Goal: Information Seeking & Learning: Learn about a topic

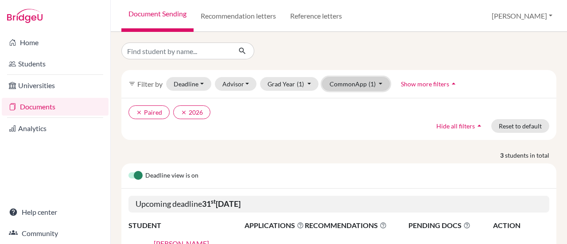
click at [361, 85] on button "CommonApp (1)" at bounding box center [356, 84] width 68 height 14
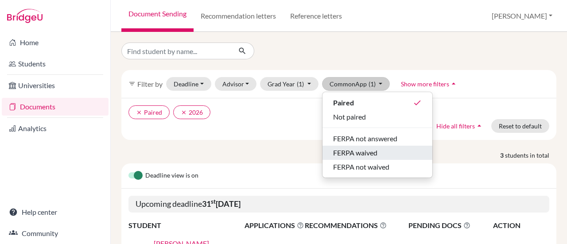
click at [370, 153] on span "FERPA waived" at bounding box center [355, 153] width 44 height 11
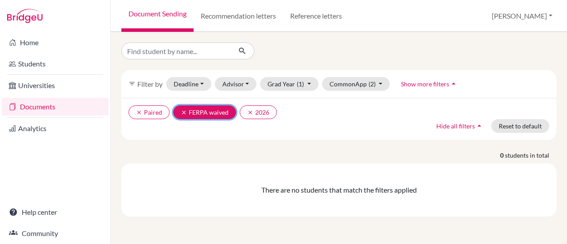
click at [184, 110] on icon "clear" at bounding box center [184, 113] width 6 height 6
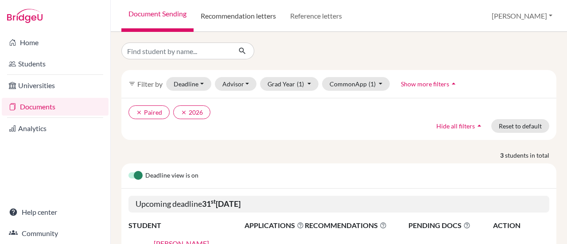
click at [258, 17] on link "Recommendation letters" at bounding box center [239, 16] width 90 height 32
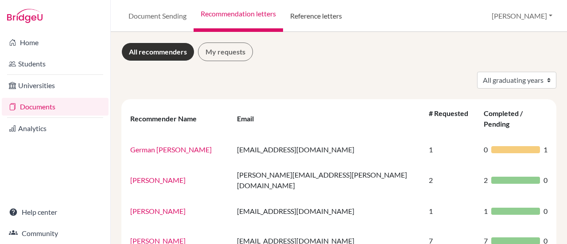
click at [323, 16] on link "Reference letters" at bounding box center [316, 16] width 66 height 32
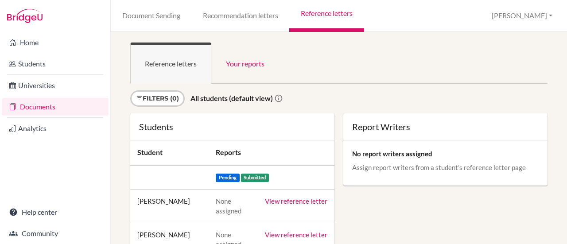
click at [301, 203] on link "View reference letter" at bounding box center [296, 201] width 63 height 8
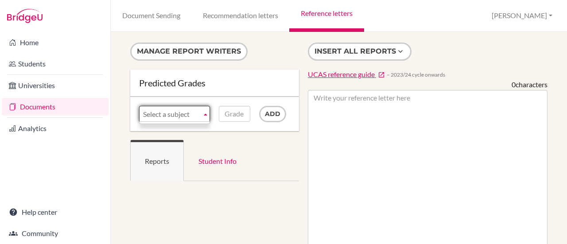
click at [202, 114] on b at bounding box center [206, 113] width 8 height 15
click at [222, 158] on link "Student Info" at bounding box center [217, 160] width 67 height 41
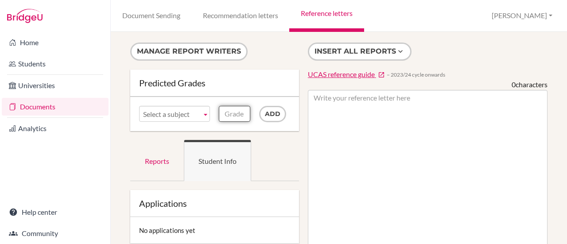
click at [230, 115] on input "Grade" at bounding box center [234, 114] width 31 height 16
click at [264, 111] on input "Add" at bounding box center [272, 114] width 27 height 16
click at [236, 117] on input "Grade" at bounding box center [234, 114] width 31 height 16
click at [167, 163] on link "Reports" at bounding box center [157, 160] width 54 height 41
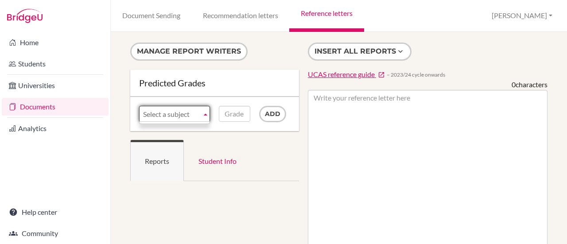
click at [168, 114] on span "Select a subject" at bounding box center [170, 114] width 55 height 16
click at [203, 116] on b at bounding box center [206, 113] width 8 height 15
click at [350, 76] on span "UCAS reference guide" at bounding box center [341, 74] width 67 height 8
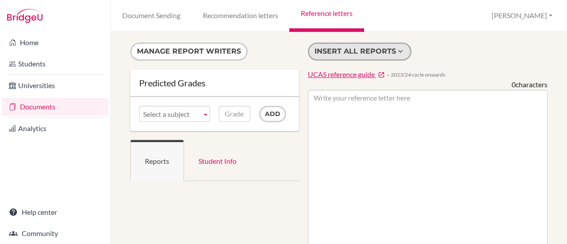
click at [389, 54] on button "Insert all reports" at bounding box center [360, 52] width 104 height 18
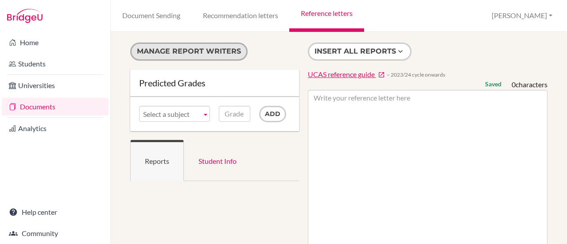
click at [216, 49] on button "Manage report writers" at bounding box center [188, 52] width 117 height 18
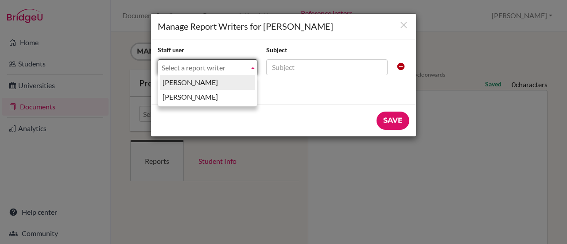
click at [233, 65] on span "Select a report writer" at bounding box center [204, 68] width 84 height 16
click at [234, 64] on span "Select a report writer" at bounding box center [204, 68] width 84 height 16
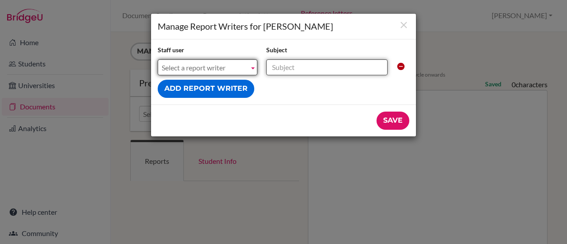
click at [309, 67] on input "text" at bounding box center [326, 67] width 121 height 16
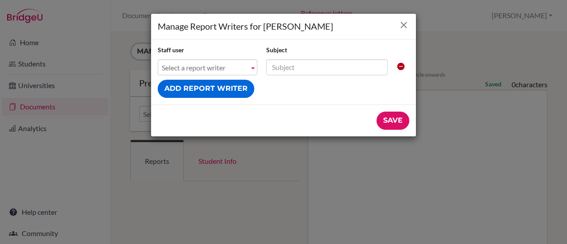
click at [407, 23] on icon "Close" at bounding box center [404, 25] width 11 height 11
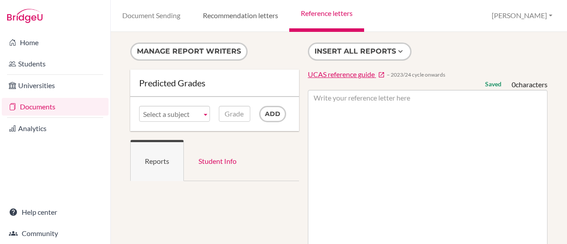
click at [264, 18] on link "Recommendation letters" at bounding box center [241, 16] width 98 height 32
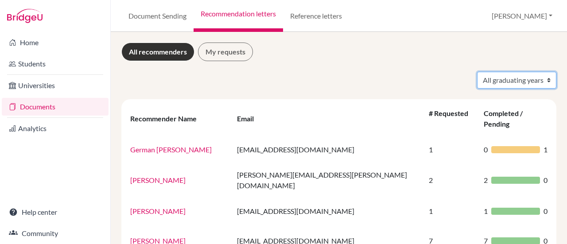
click at [540, 79] on select "All graduating years 2024 2025 2026" at bounding box center [516, 80] width 79 height 17
select select "2026"
click at [477, 72] on select "All graduating years 2024 2025 2026" at bounding box center [516, 80] width 79 height 17
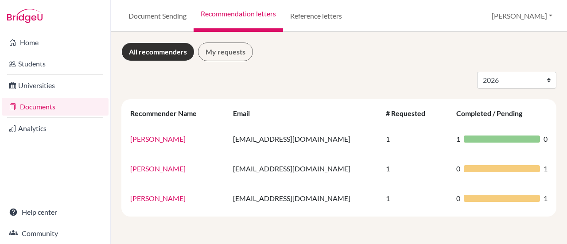
select select "2026"
click at [232, 55] on link "My requests" at bounding box center [225, 52] width 55 height 19
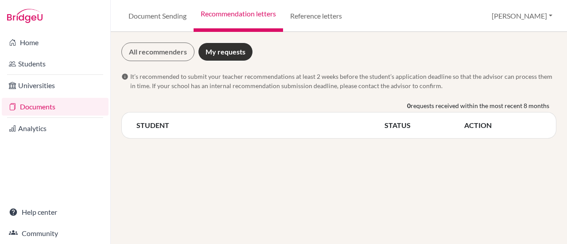
click at [320, 90] on span "It’s recommended to submit your teacher recommendations at least 2 weeks before…" at bounding box center [343, 81] width 426 height 19
click at [349, 73] on span "It’s recommended to submit your teacher recommendations at least 2 weeks before…" at bounding box center [343, 81] width 426 height 19
click at [391, 121] on th "STATUS" at bounding box center [424, 126] width 80 height 12
click at [157, 123] on th "STUDENT" at bounding box center [260, 126] width 248 height 12
click at [402, 129] on th "STATUS" at bounding box center [424, 126] width 80 height 12
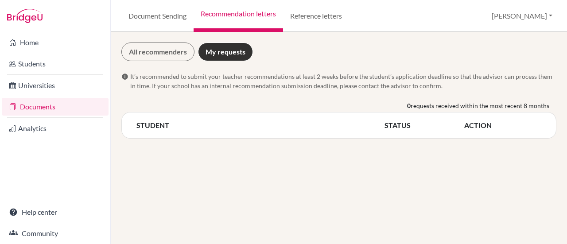
click at [479, 126] on th "ACTION" at bounding box center [503, 126] width 78 height 12
click at [225, 52] on link "My requests" at bounding box center [225, 52] width 55 height 19
click at [360, 136] on div "STUDENT STATUS ACTION" at bounding box center [338, 125] width 435 height 27
click at [398, 127] on th "STATUS" at bounding box center [424, 126] width 80 height 12
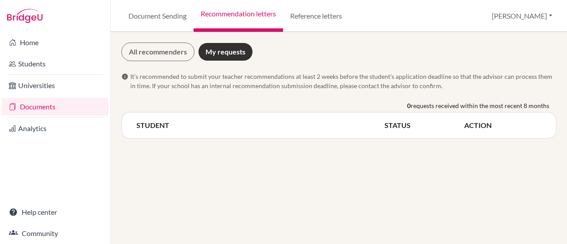
click at [467, 106] on span "requests received within the most recent 8 months" at bounding box center [480, 105] width 139 height 9
click at [519, 104] on span "requests received within the most recent 8 months" at bounding box center [480, 105] width 139 height 9
click at [552, 104] on div "0 requests received within the most recent 8 months" at bounding box center [338, 106] width 435 height 11
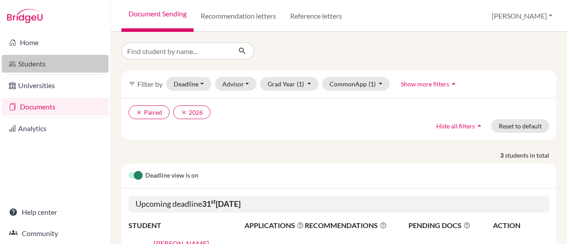
click at [33, 67] on link "Students" at bounding box center [55, 64] width 107 height 18
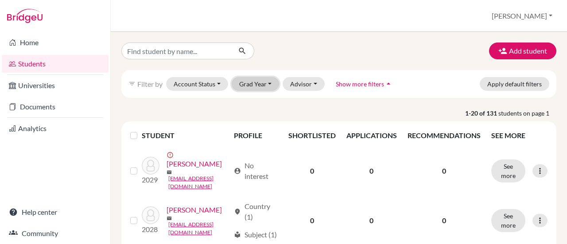
click at [258, 86] on button "Grad Year" at bounding box center [256, 84] width 48 height 14
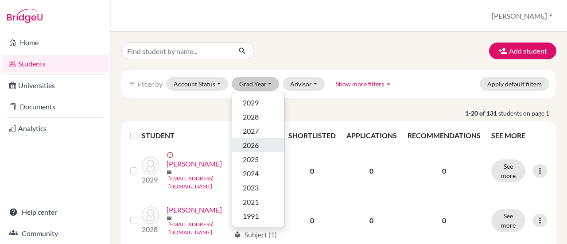
click at [252, 143] on span "2026" at bounding box center [251, 145] width 16 height 11
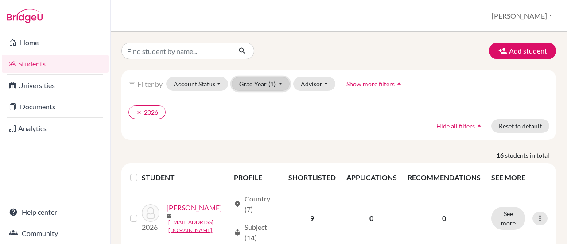
click at [262, 87] on button "Grad Year (1)" at bounding box center [261, 84] width 59 height 14
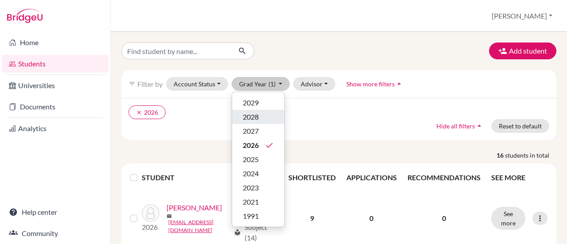
click at [255, 116] on span "2028" at bounding box center [251, 117] width 16 height 11
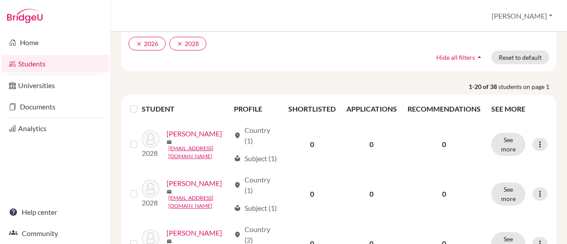
scroll to position [89, 0]
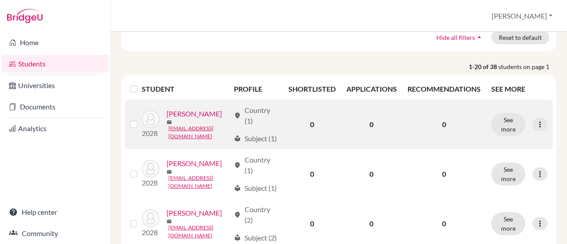
click at [170, 119] on link "[PERSON_NAME]" at bounding box center [194, 114] width 55 height 11
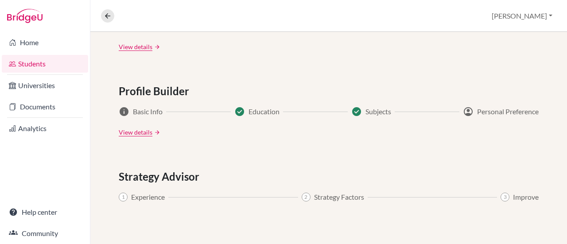
scroll to position [446, 0]
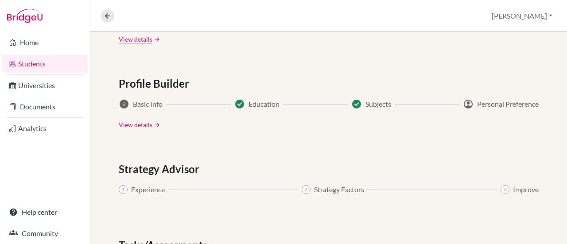
click at [119, 124] on link "View details" at bounding box center [136, 124] width 34 height 9
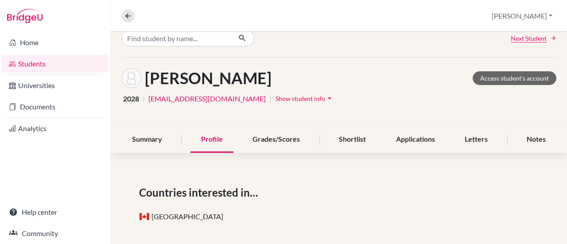
scroll to position [11, 0]
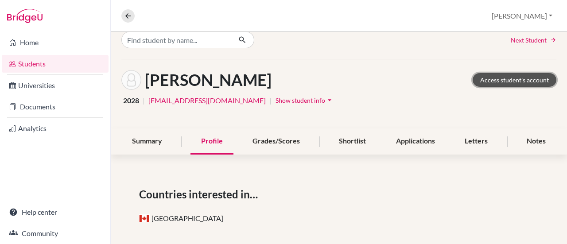
click at [523, 78] on link "Access student's account" at bounding box center [515, 80] width 84 height 14
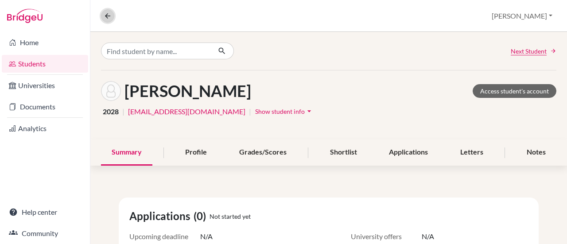
click at [104, 16] on icon at bounding box center [108, 16] width 8 height 8
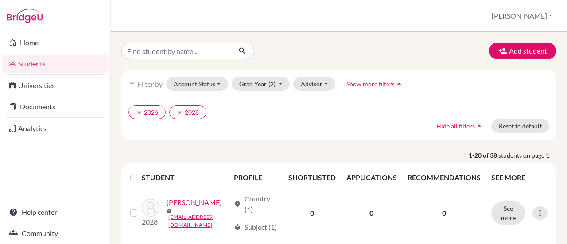
click at [345, 123] on div "clear 2026 clear 2028 Hide all filters arrow_drop_up Reset to default" at bounding box center [338, 119] width 435 height 42
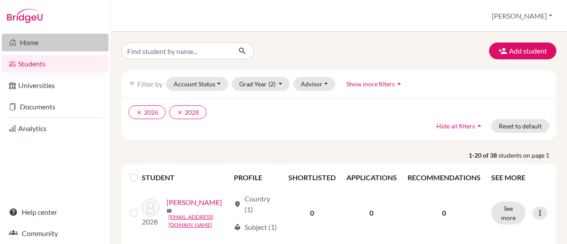
click at [41, 43] on link "Home" at bounding box center [55, 43] width 107 height 18
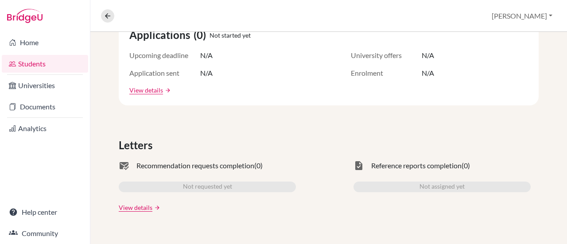
scroll to position [212, 0]
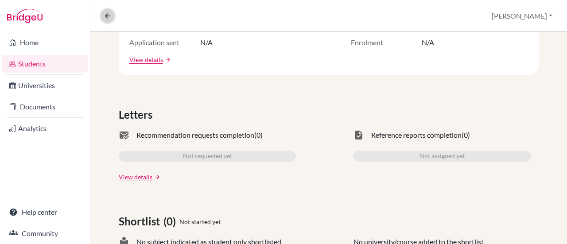
click at [104, 18] on icon at bounding box center [108, 16] width 8 height 8
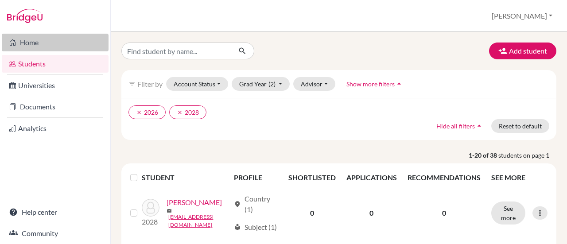
click at [50, 45] on link "Home" at bounding box center [55, 43] width 107 height 18
